Goal: Check status: Check status

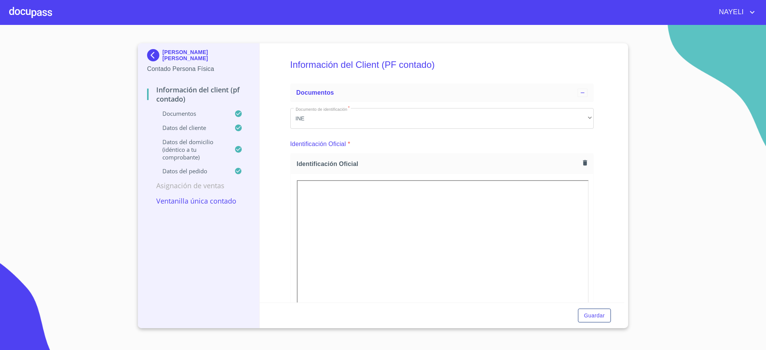
click at [152, 65] on p "Contado Persona Física" at bounding box center [198, 68] width 103 height 9
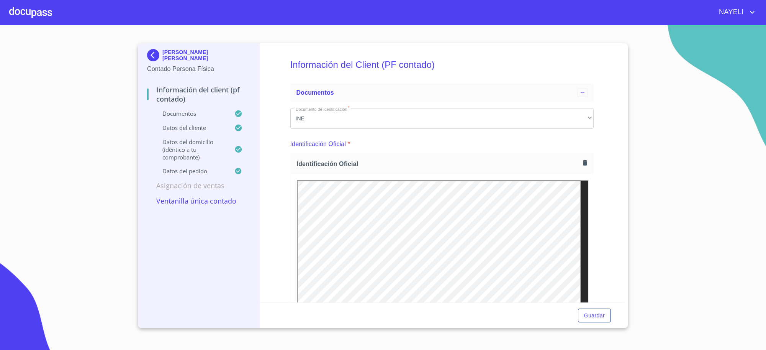
click at [152, 56] on img at bounding box center [154, 55] width 15 height 12
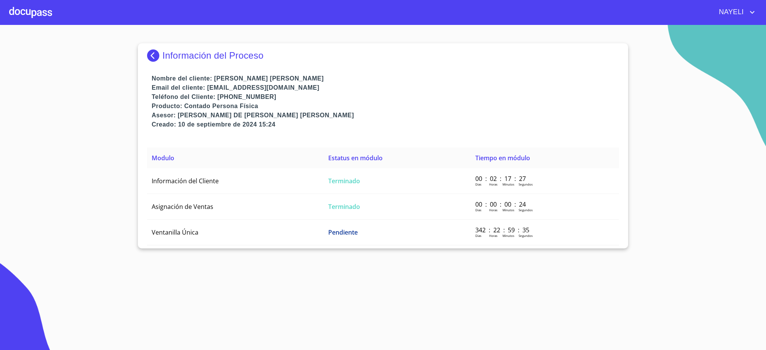
click at [152, 53] on img at bounding box center [154, 55] width 15 height 12
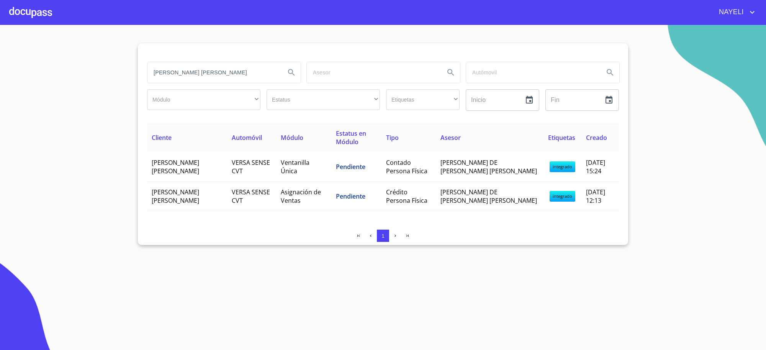
click at [210, 75] on input "[PERSON_NAME] [PERSON_NAME]" at bounding box center [214, 72] width 132 height 21
type input "CONDOMINIO SANTA [PERSON_NAME]"
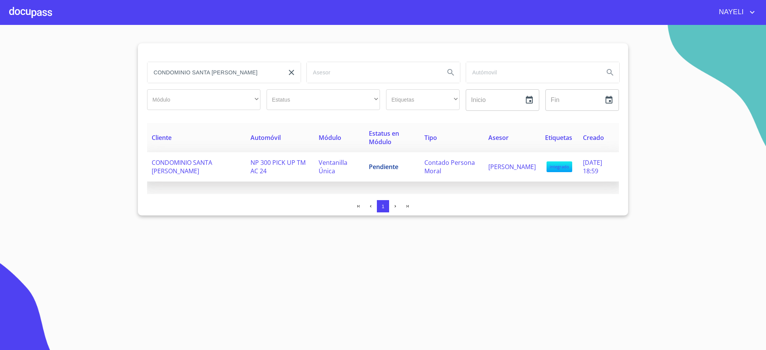
click at [334, 178] on td "Ventanilla Única" at bounding box center [339, 167] width 50 height 30
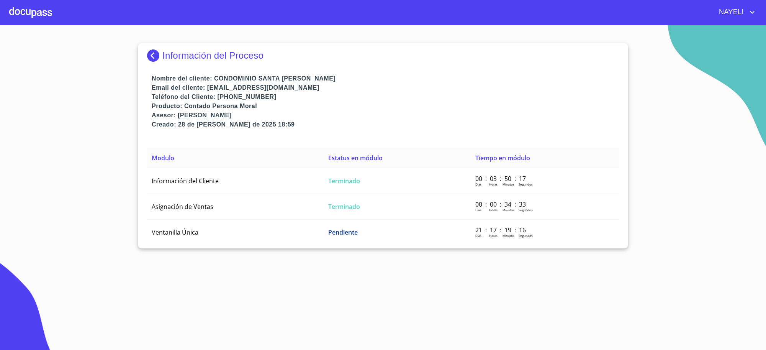
click at [334, 178] on span "Terminado" at bounding box center [344, 181] width 32 height 8
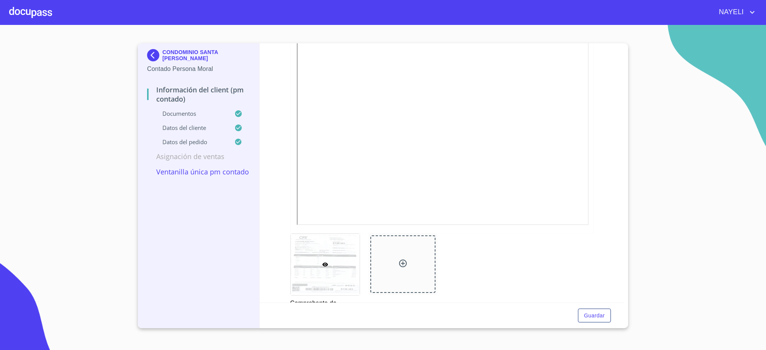
scroll to position [255, 0]
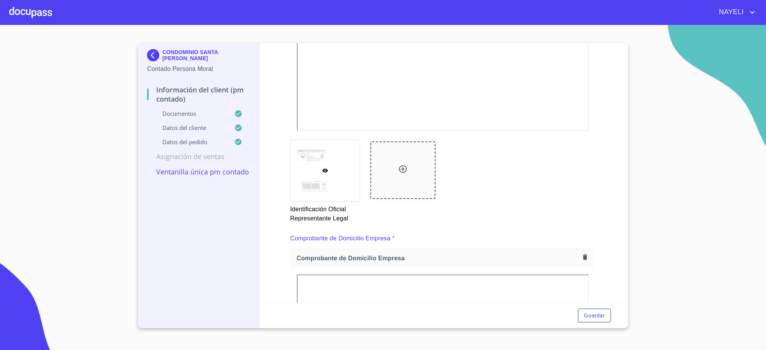
click at [151, 53] on img at bounding box center [154, 55] width 15 height 12
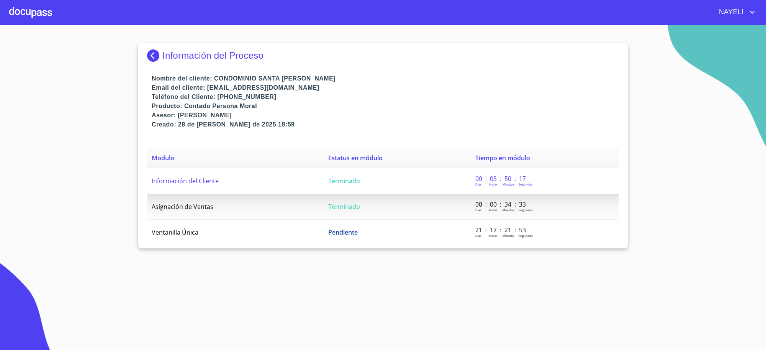
click at [346, 174] on td "Terminado" at bounding box center [397, 181] width 147 height 26
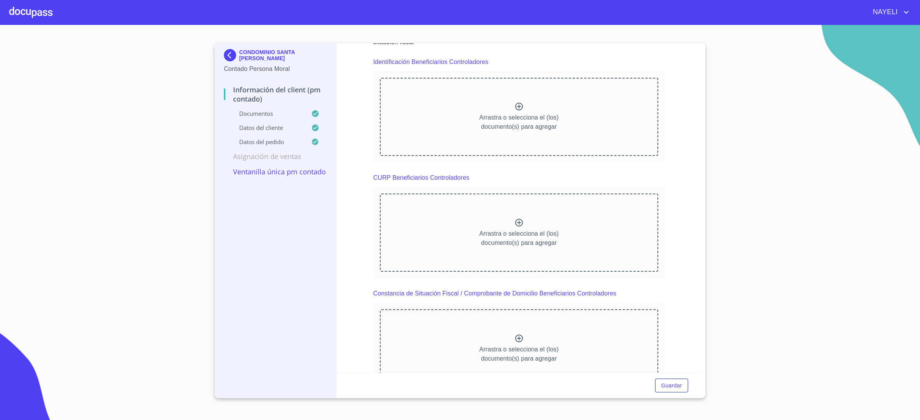
scroll to position [2270, 0]
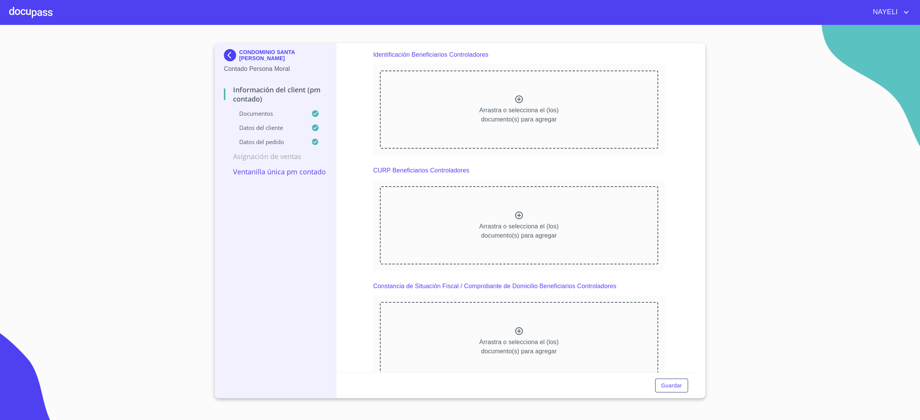
click at [233, 59] on img at bounding box center [231, 55] width 15 height 12
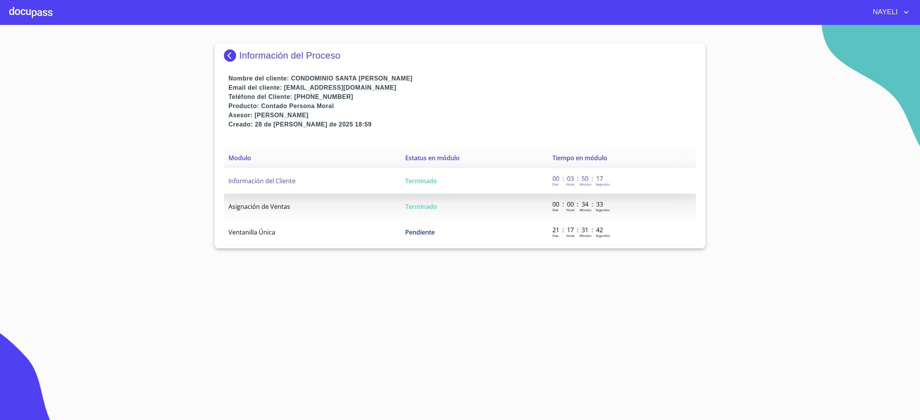
click at [329, 180] on td "Información del Cliente" at bounding box center [312, 181] width 177 height 26
